Goal: Task Accomplishment & Management: Use online tool/utility

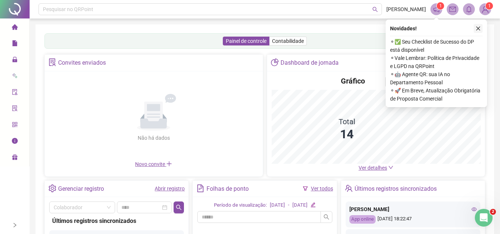
click at [481, 29] on button "button" at bounding box center [478, 28] width 9 height 9
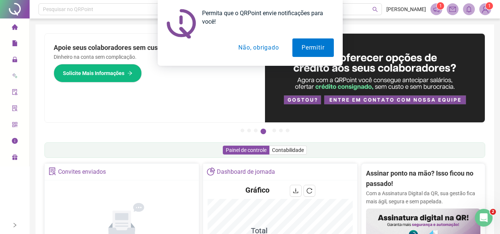
click at [37, 185] on div "Pague o QRPoint com Cartão de Crédito Sua assinatura: mais segurança, prática e…" at bounding box center [265, 237] width 459 height 426
click at [303, 48] on button "Permitir" at bounding box center [313, 48] width 41 height 19
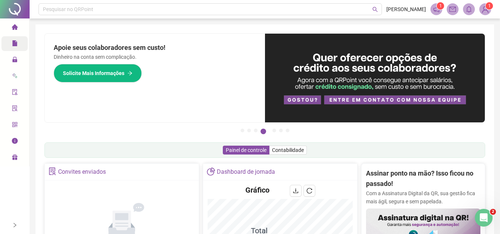
click at [15, 41] on icon "file" at bounding box center [14, 43] width 5 height 6
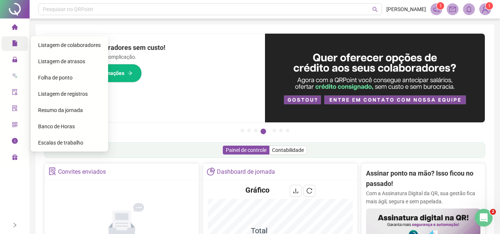
click at [61, 79] on span "Folha de ponto" at bounding box center [55, 78] width 34 height 6
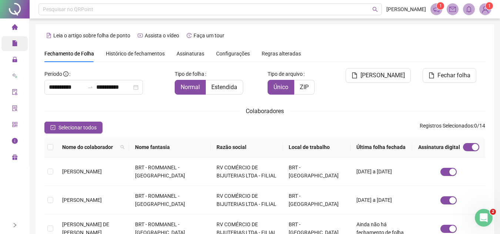
scroll to position [30, 0]
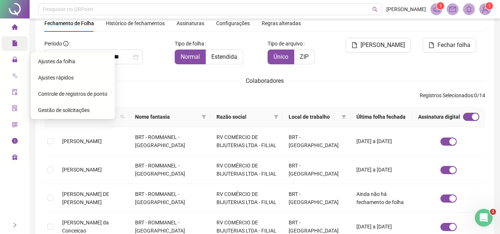
click at [47, 63] on span "Ajustes da folha" at bounding box center [56, 62] width 37 height 6
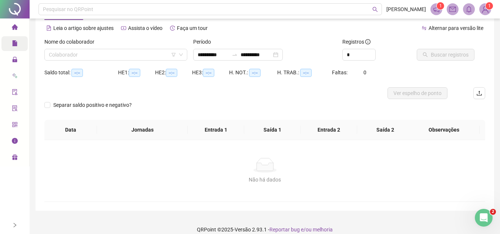
type input "**********"
click at [76, 58] on input "search" at bounding box center [112, 54] width 127 height 11
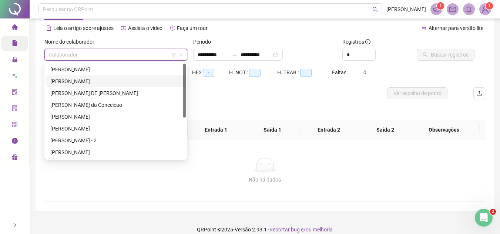
click at [71, 84] on div "[PERSON_NAME]" at bounding box center [115, 81] width 131 height 8
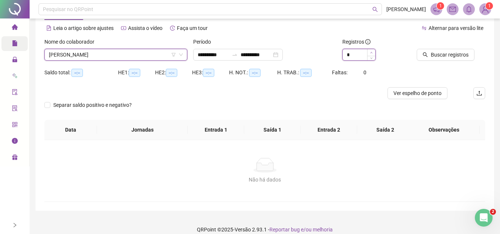
type input "*"
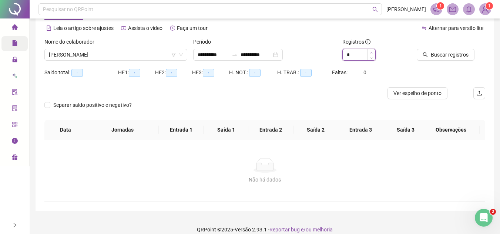
click at [373, 51] on span "Increase Value" at bounding box center [371, 52] width 8 height 7
click at [266, 55] on input "**********" at bounding box center [256, 55] width 31 height 8
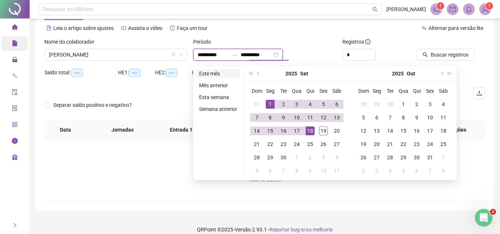
type input "**********"
click at [208, 74] on li "Este mês" at bounding box center [218, 73] width 44 height 9
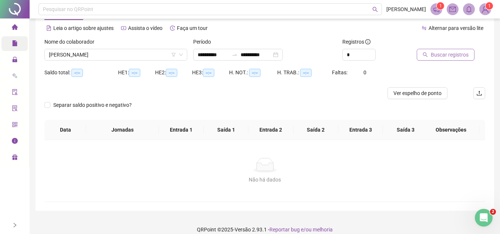
click at [442, 54] on span "Buscar registros" at bounding box center [450, 55] width 38 height 8
